Goal: Check status: Check status

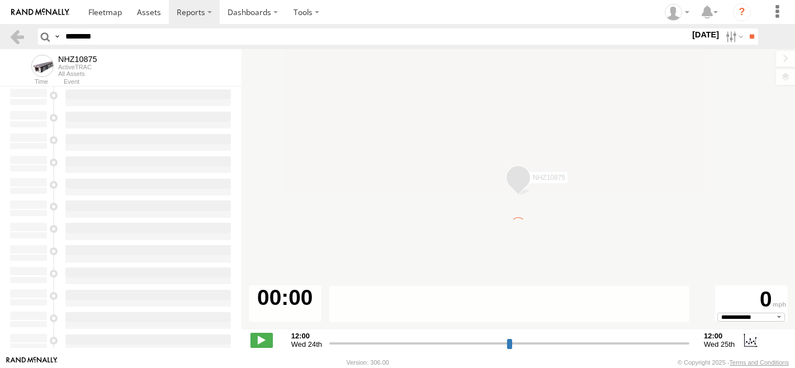
click at [92, 39] on input "********" at bounding box center [375, 37] width 629 height 16
type input "********"
type input "**********"
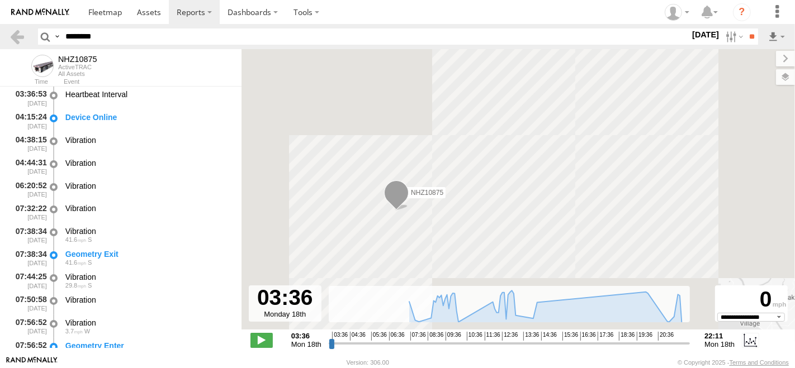
type input "********"
click at [745, 29] on input "**" at bounding box center [751, 37] width 13 height 16
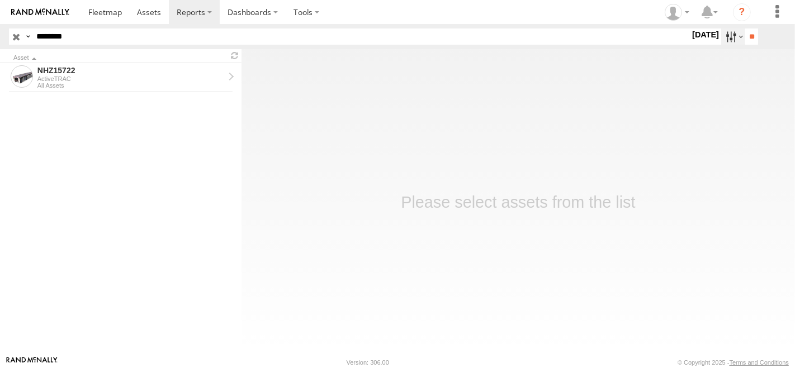
drag, startPoint x: 0, startPoint y: 0, endPoint x: 726, endPoint y: 36, distance: 726.4
click at [726, 36] on label at bounding box center [733, 37] width 24 height 16
click at [0, 0] on label at bounding box center [0, 0] width 0 height 0
click at [745, 37] on input "**" at bounding box center [751, 37] width 13 height 16
click at [120, 77] on div "ActiveTRAC" at bounding box center [130, 78] width 187 height 7
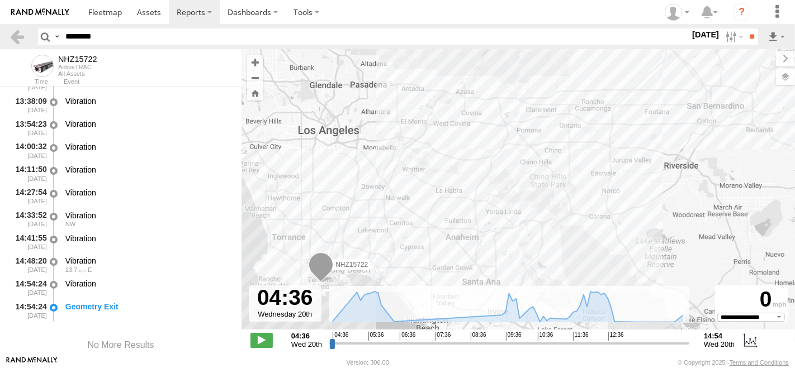
scroll to position [1449, 0]
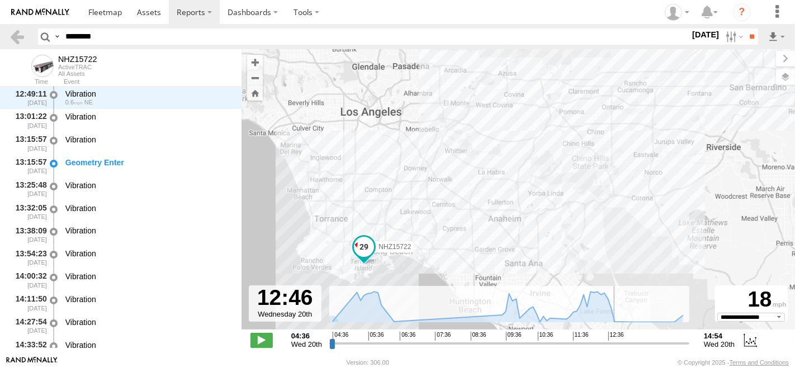
drag, startPoint x: 332, startPoint y: 345, endPoint x: 613, endPoint y: 360, distance: 281.0
click at [613, 349] on input "range" at bounding box center [509, 343] width 360 height 11
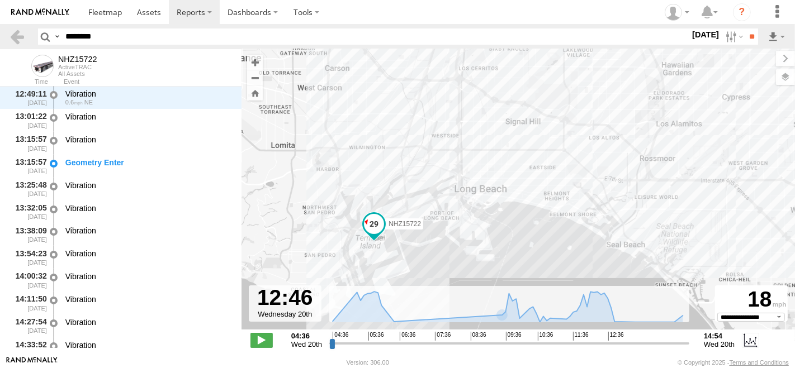
drag, startPoint x: 365, startPoint y: 266, endPoint x: 414, endPoint y: 194, distance: 86.8
click at [414, 194] on div "NHZ15722" at bounding box center [517, 195] width 553 height 292
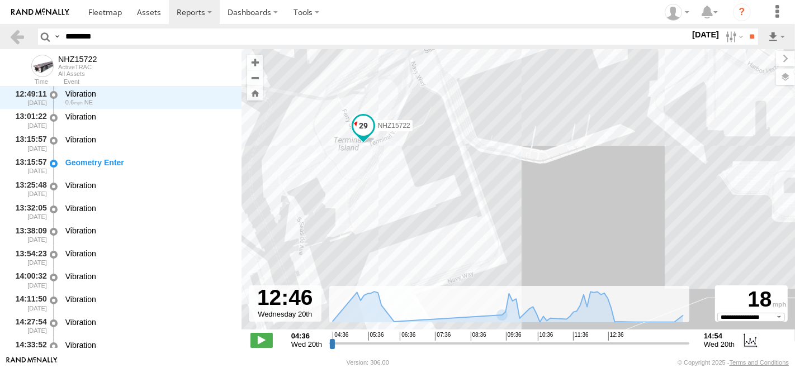
click at [436, 196] on div "NHZ15722" at bounding box center [517, 195] width 553 height 292
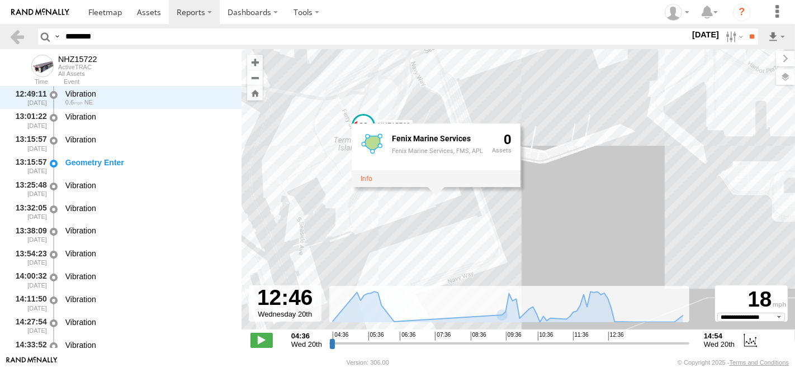
click at [375, 208] on div "NHZ15722 Fenix Marine Services Fenix Marine Services, FMS, APL 0" at bounding box center [517, 195] width 553 height 292
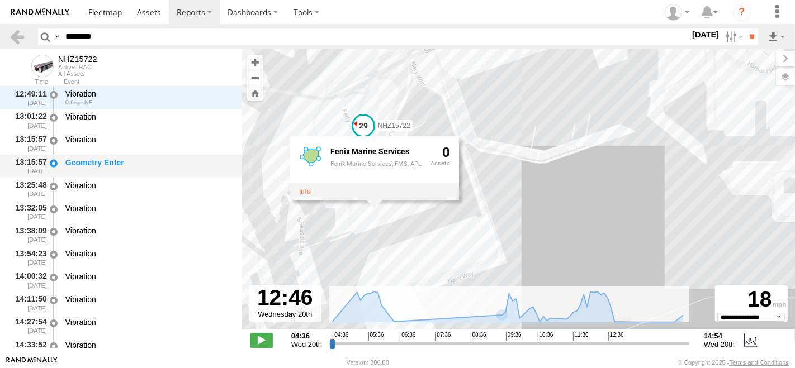
click at [67, 158] on div "Geometry Enter" at bounding box center [147, 163] width 165 height 10
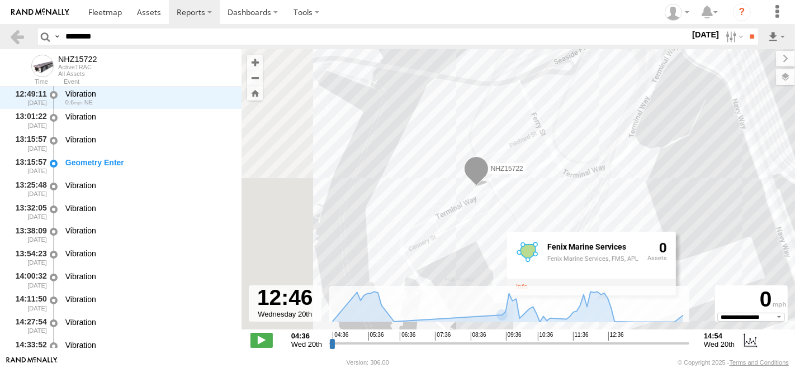
drag, startPoint x: 357, startPoint y: 116, endPoint x: 551, endPoint y: 128, distance: 193.8
click at [551, 128] on div "NHZ15722 Fenix Marine Services Fenix Marine Services, FMS, APL 0" at bounding box center [517, 195] width 553 height 292
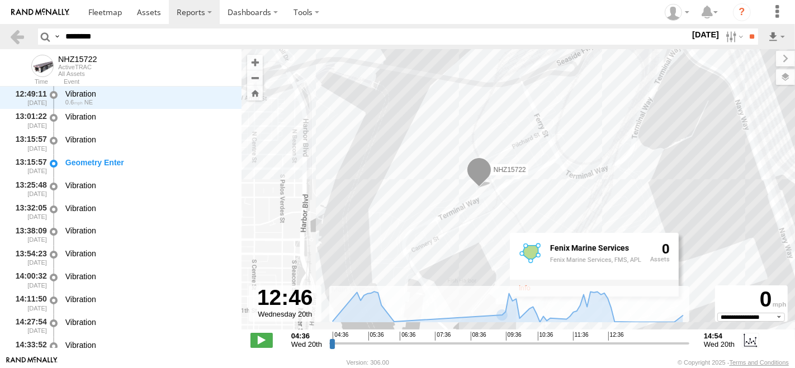
click at [426, 120] on div "NHZ15722 Fenix Marine Services Fenix Marine Services, FMS, APL 0" at bounding box center [517, 195] width 553 height 292
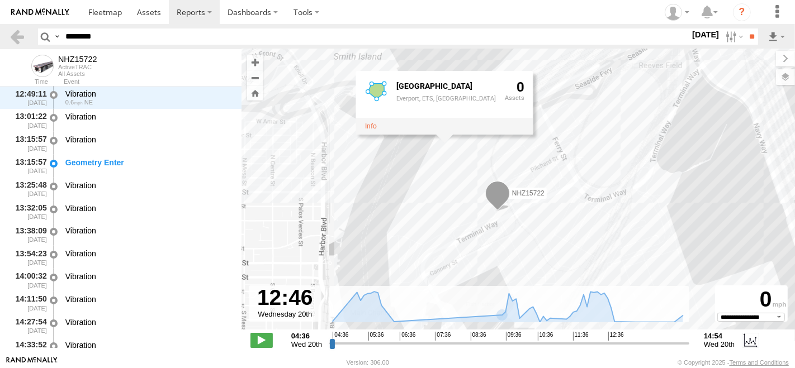
drag, startPoint x: 556, startPoint y: 120, endPoint x: 576, endPoint y: 145, distance: 32.2
click at [576, 145] on div "NHZ15722 Everport Terminal Everport, ETS, Evergreen Terminal 0" at bounding box center [517, 195] width 553 height 292
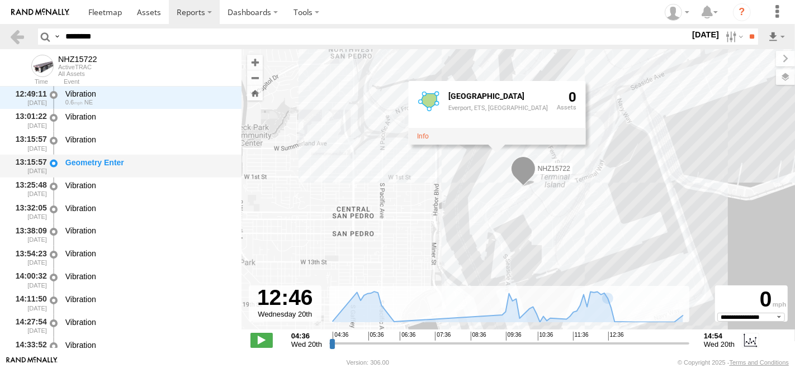
click at [110, 171] on div "Geometry Enter" at bounding box center [148, 166] width 169 height 21
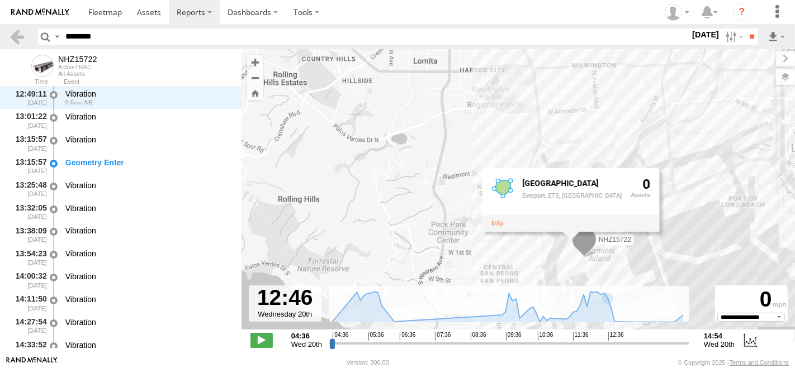
drag, startPoint x: 560, startPoint y: 203, endPoint x: 625, endPoint y: 266, distance: 90.5
click at [625, 266] on div "NHZ15722 Everport Terminal Everport, ETS, Evergreen Terminal 0" at bounding box center [517, 195] width 553 height 292
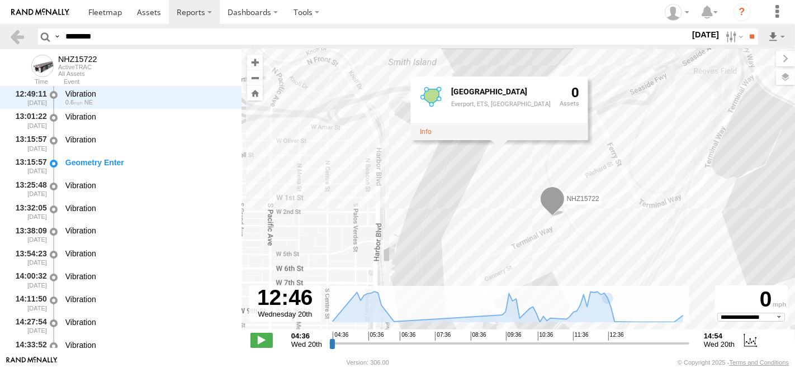
drag, startPoint x: 584, startPoint y: 222, endPoint x: 613, endPoint y: 138, distance: 89.3
click at [613, 138] on div "NHZ15722 Everport Terminal Everport, ETS, Evergreen Terminal 0" at bounding box center [517, 195] width 553 height 292
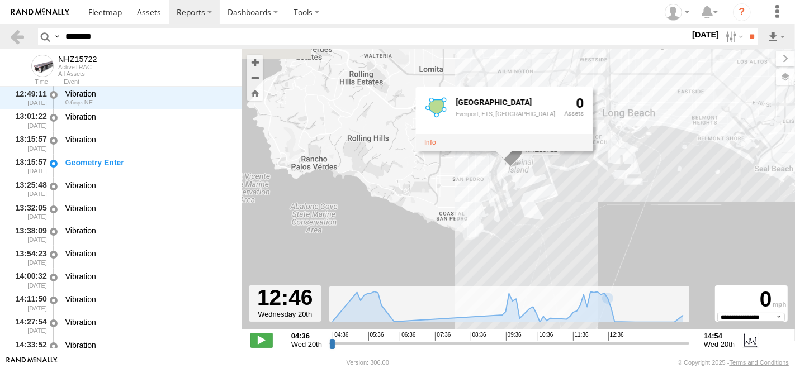
drag, startPoint x: 681, startPoint y: 163, endPoint x: 536, endPoint y: 201, distance: 150.2
click at [536, 201] on div "NHZ15722 Everport Terminal Everport, ETS, Evergreen Terminal 0" at bounding box center [517, 195] width 553 height 292
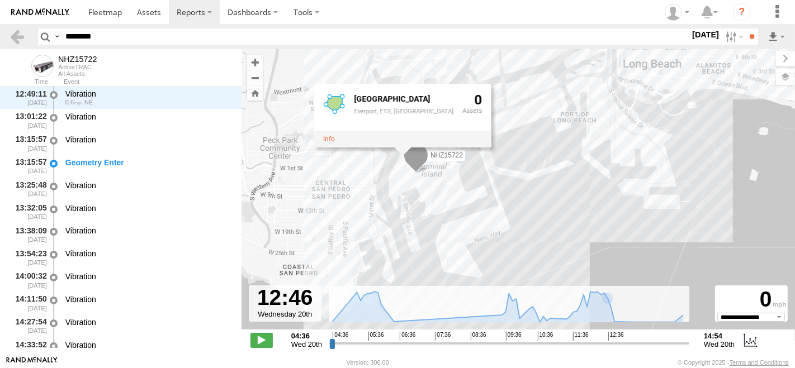
click at [399, 177] on div "NHZ15722 Everport Terminal Everport, ETS, Evergreen Terminal 0" at bounding box center [517, 195] width 553 height 292
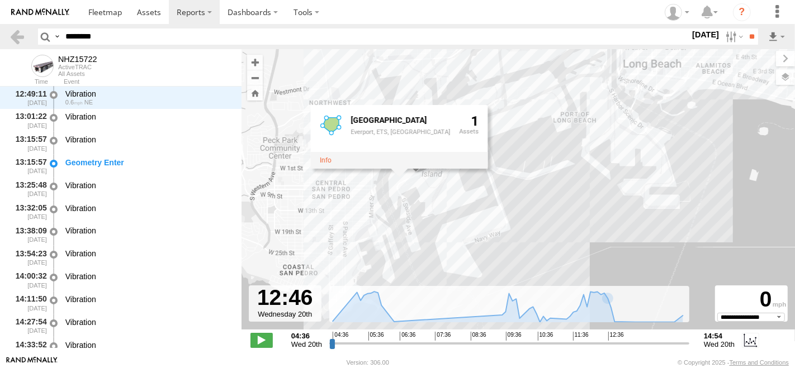
click at [392, 193] on div "NHZ15722 Everport Terminal Everport, ETS, Evergreen Terminal 1" at bounding box center [517, 195] width 553 height 292
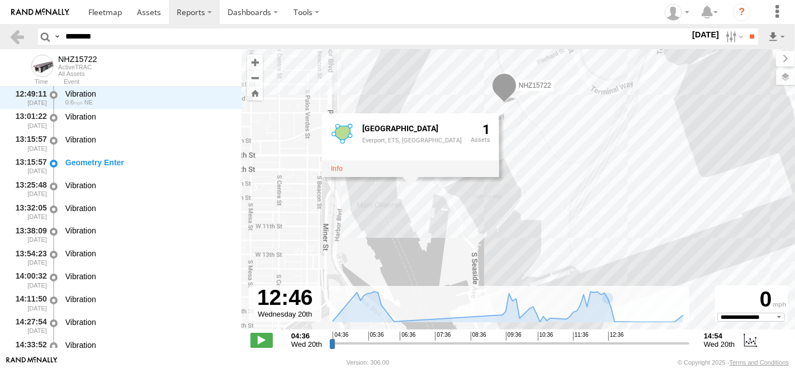
drag, startPoint x: 428, startPoint y: 151, endPoint x: 513, endPoint y: 190, distance: 93.0
click at [511, 189] on div "NHZ15722 Everport Terminal Everport, ETS, Evergreen Terminal 1" at bounding box center [517, 195] width 553 height 292
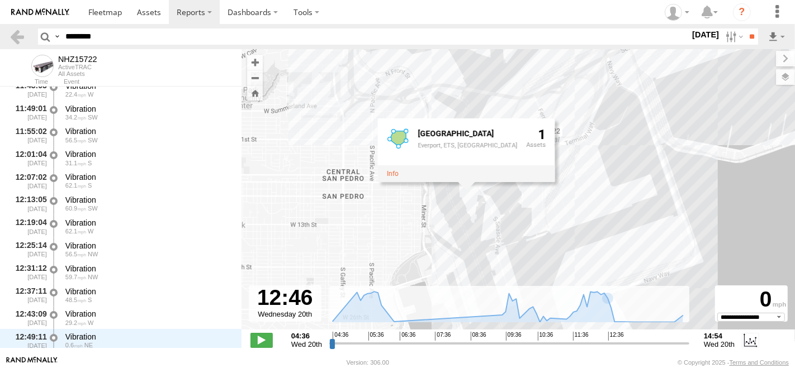
scroll to position [1031, 0]
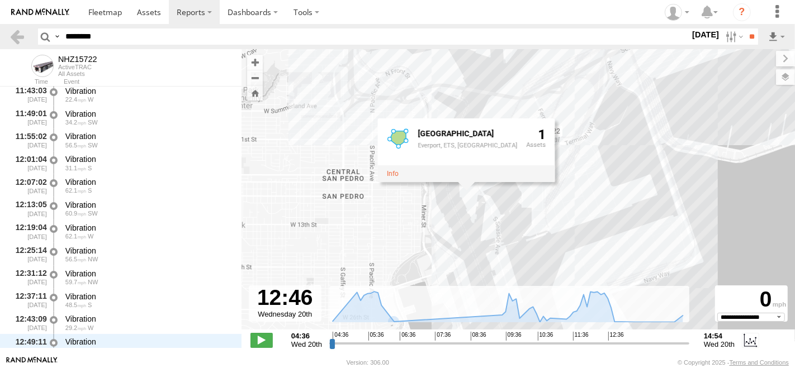
click at [502, 102] on div "NHZ15722 Everport Terminal Everport, ETS, Evergreen Terminal 1" at bounding box center [517, 195] width 553 height 292
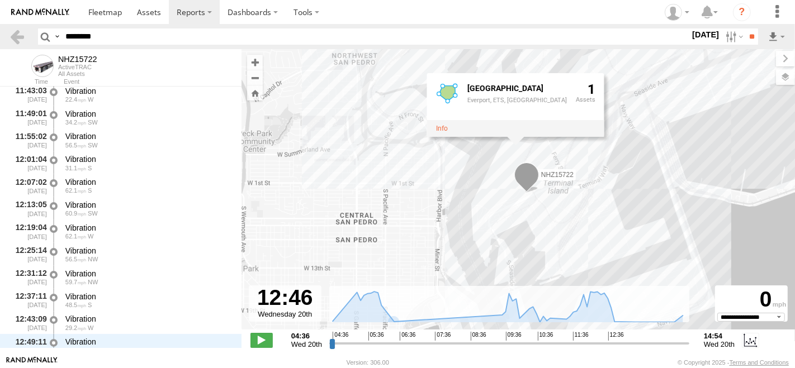
drag, startPoint x: 553, startPoint y: 117, endPoint x: 567, endPoint y: 162, distance: 47.4
click at [567, 162] on div "NHZ15722 Everport Terminal Everport, ETS, Evergreen Terminal 1" at bounding box center [517, 195] width 553 height 292
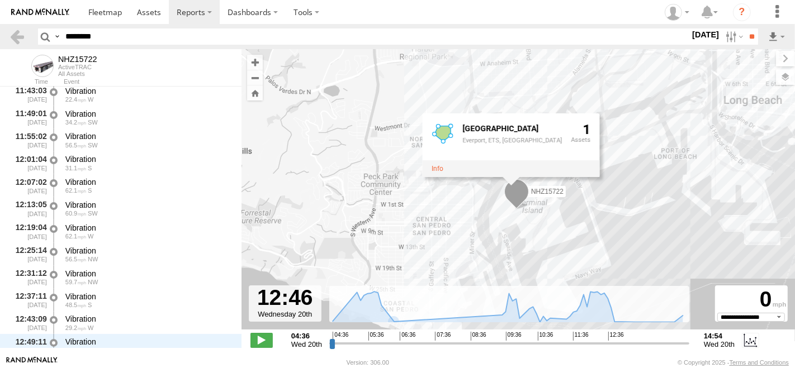
drag, startPoint x: 513, startPoint y: 226, endPoint x: 512, endPoint y: 253, distance: 26.9
click at [512, 253] on div "NHZ15722 Everport Terminal Everport, ETS, Evergreen Terminal 1" at bounding box center [517, 195] width 553 height 292
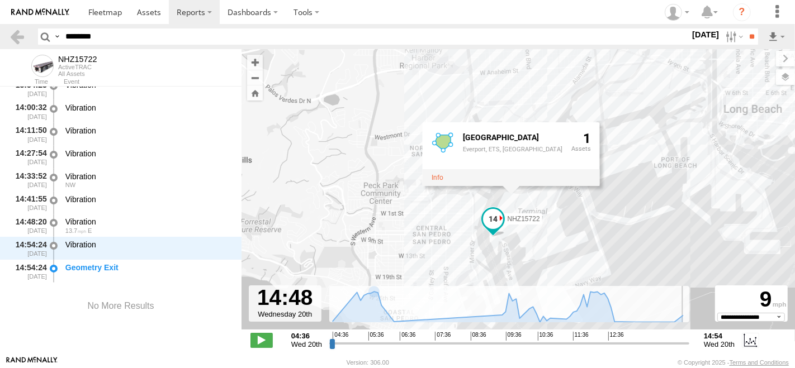
scroll to position [1449, 0]
drag, startPoint x: 625, startPoint y: 347, endPoint x: 685, endPoint y: 350, distance: 59.9
type input "**********"
click at [685, 349] on input "range" at bounding box center [509, 343] width 360 height 11
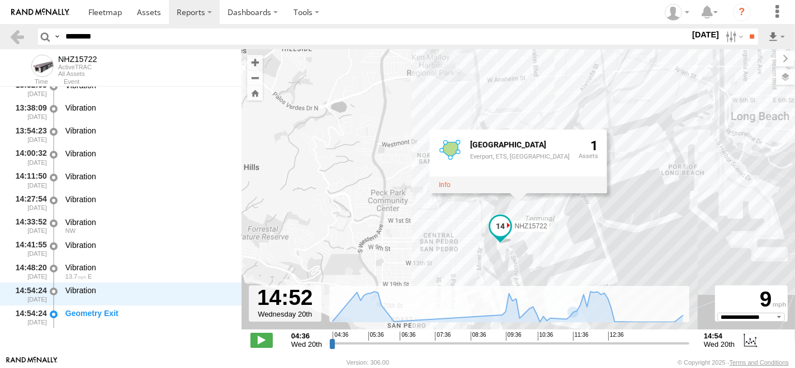
scroll to position [1397, 0]
